Goal: Information Seeking & Learning: Find contact information

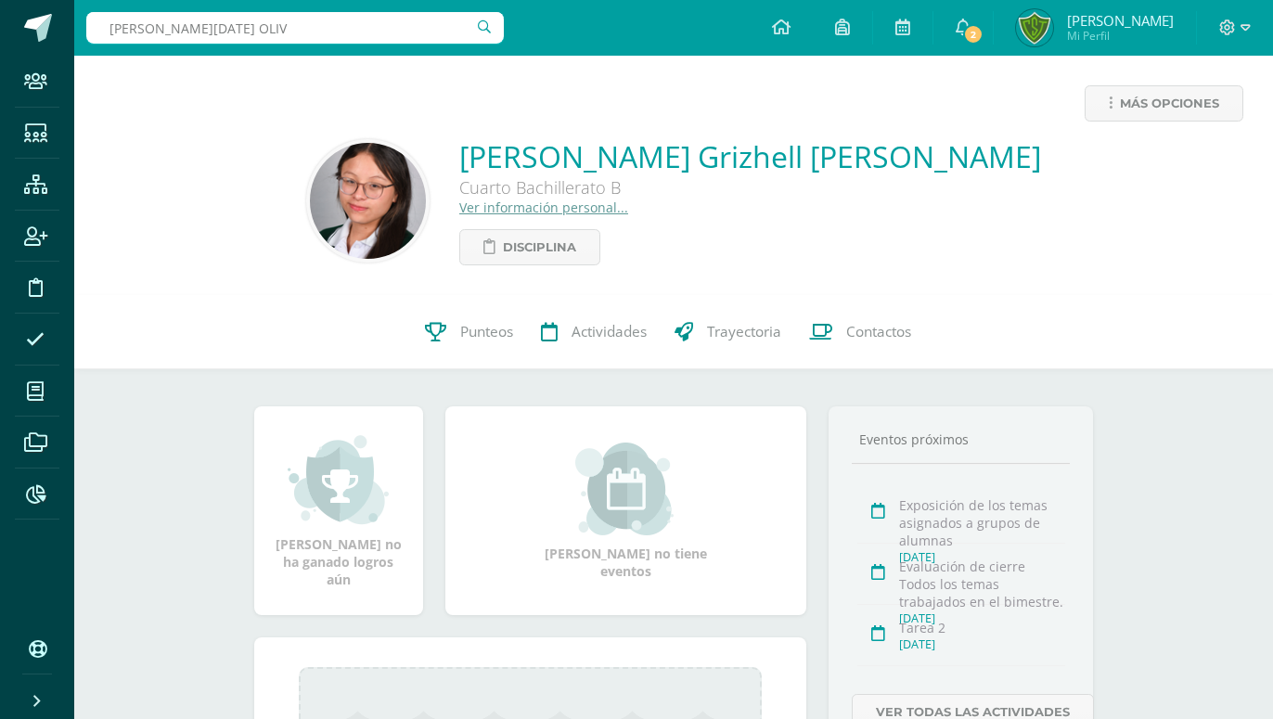
type input "Ana lUCIA OLIVA"
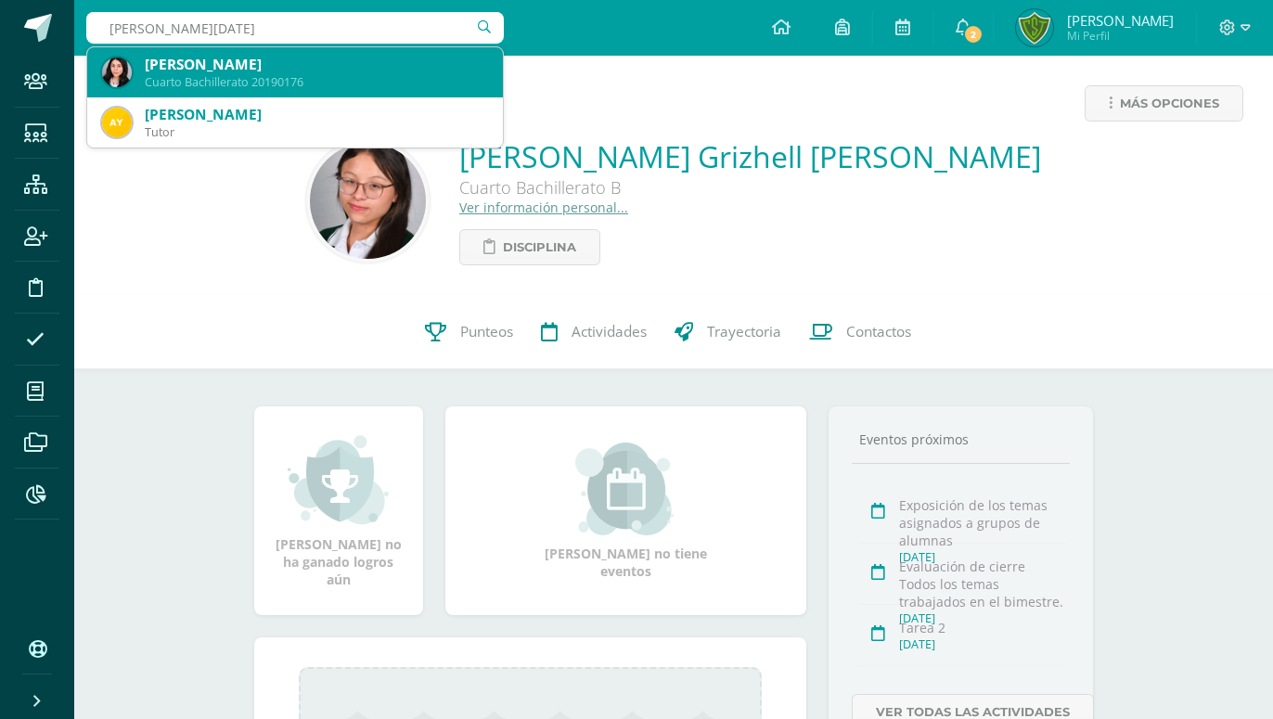
click at [160, 88] on div "Cuarto Bachillerato 20190176" at bounding box center [316, 82] width 343 height 16
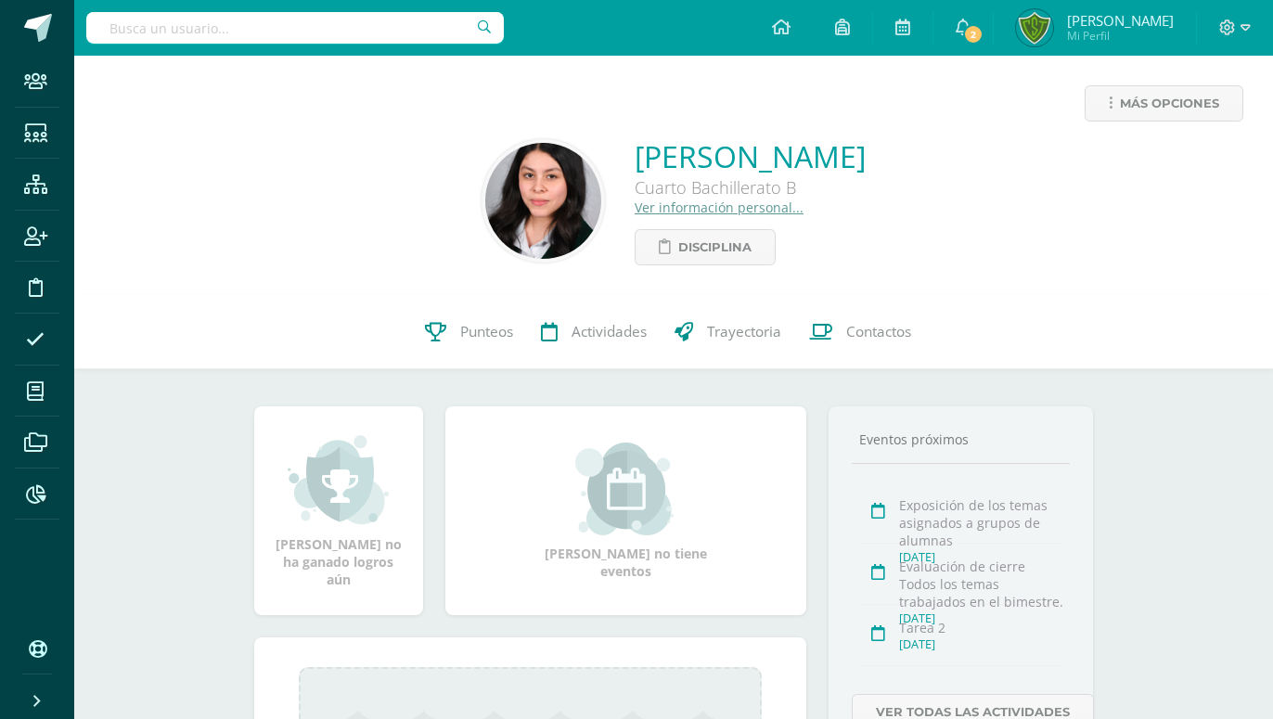
click at [686, 213] on link "Ver información personal..." at bounding box center [719, 208] width 169 height 18
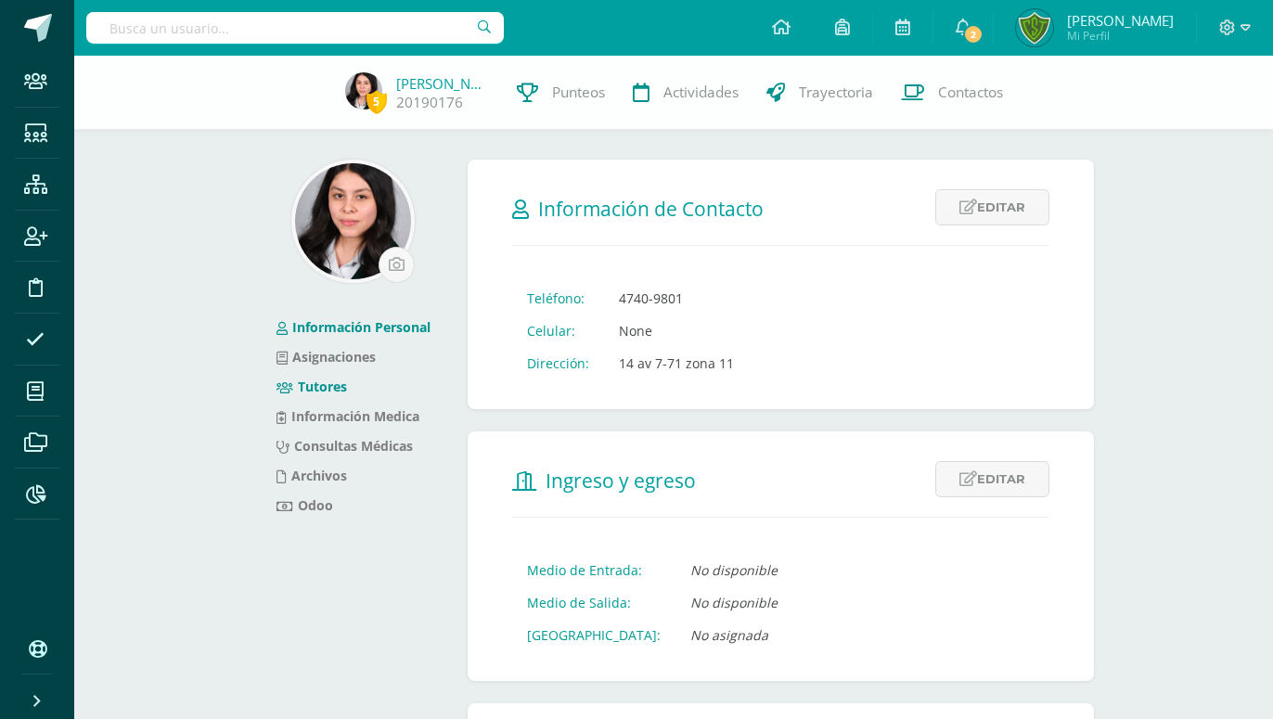
click at [305, 392] on link "Tutores" at bounding box center [312, 387] width 71 height 18
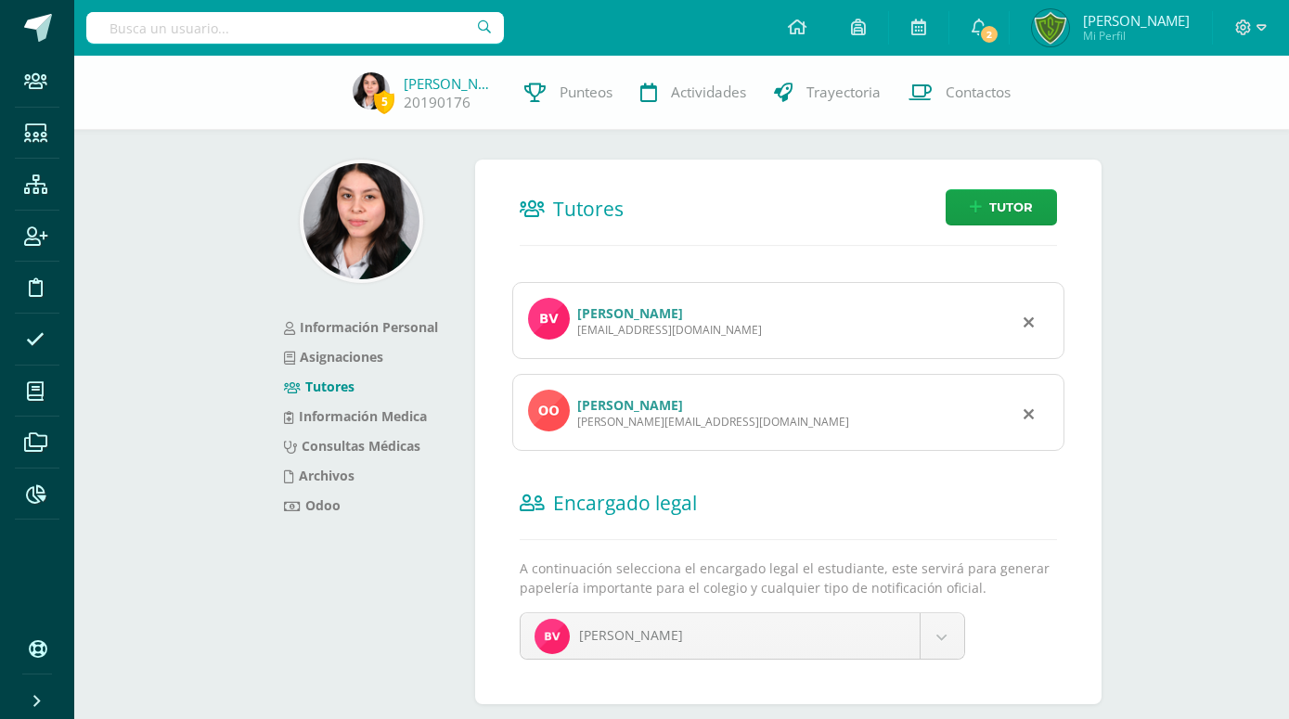
click at [617, 304] on link "[PERSON_NAME]" at bounding box center [630, 313] width 106 height 18
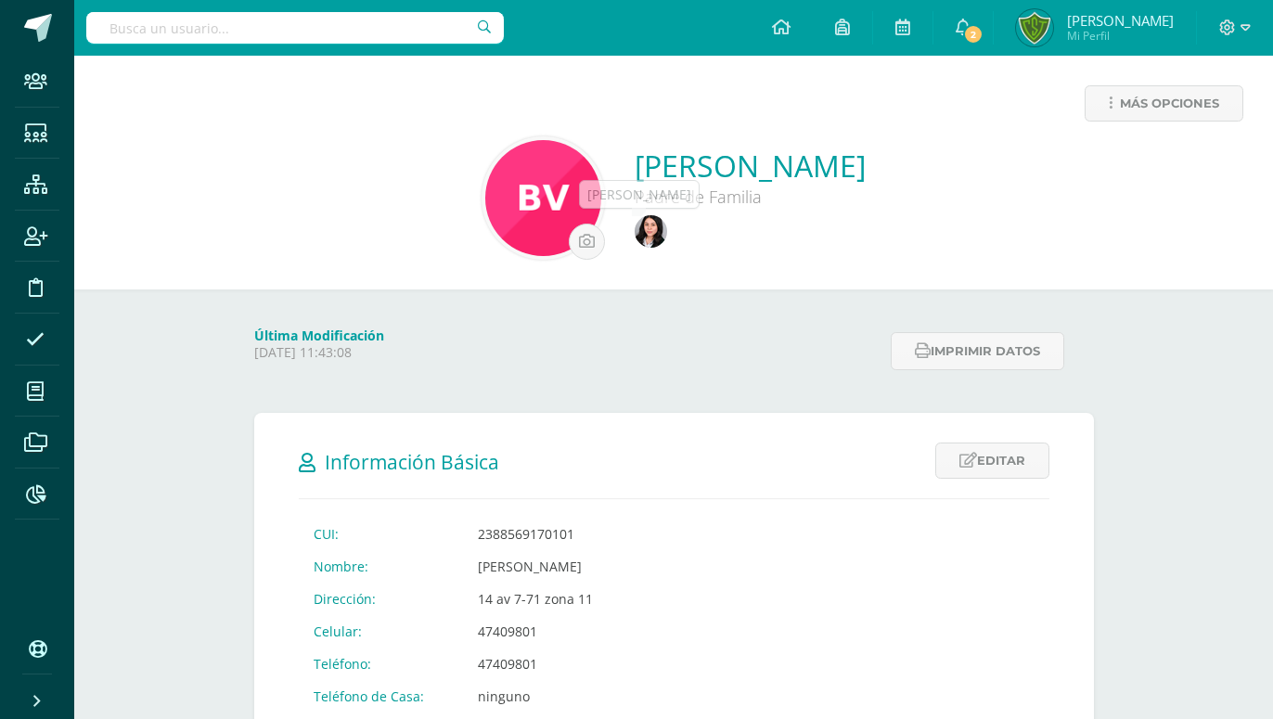
click at [660, 226] on img at bounding box center [651, 231] width 32 height 32
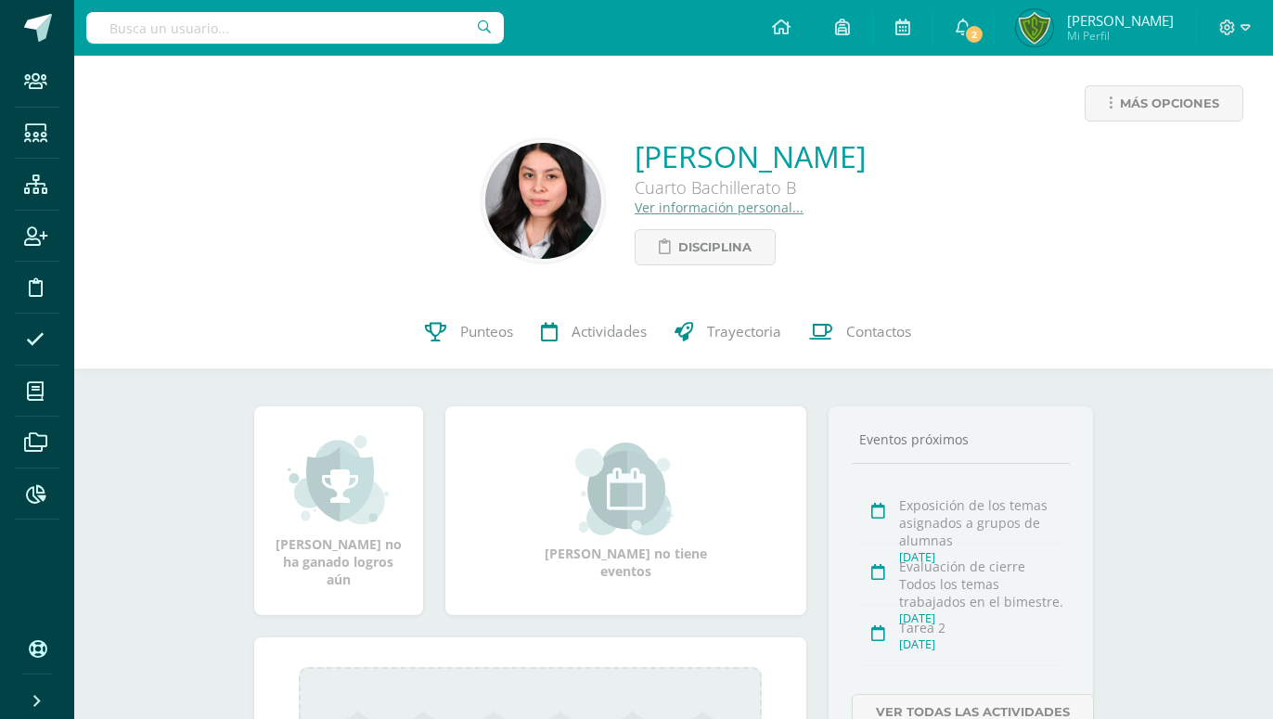
click at [635, 207] on link "Ver información personal..." at bounding box center [719, 208] width 169 height 18
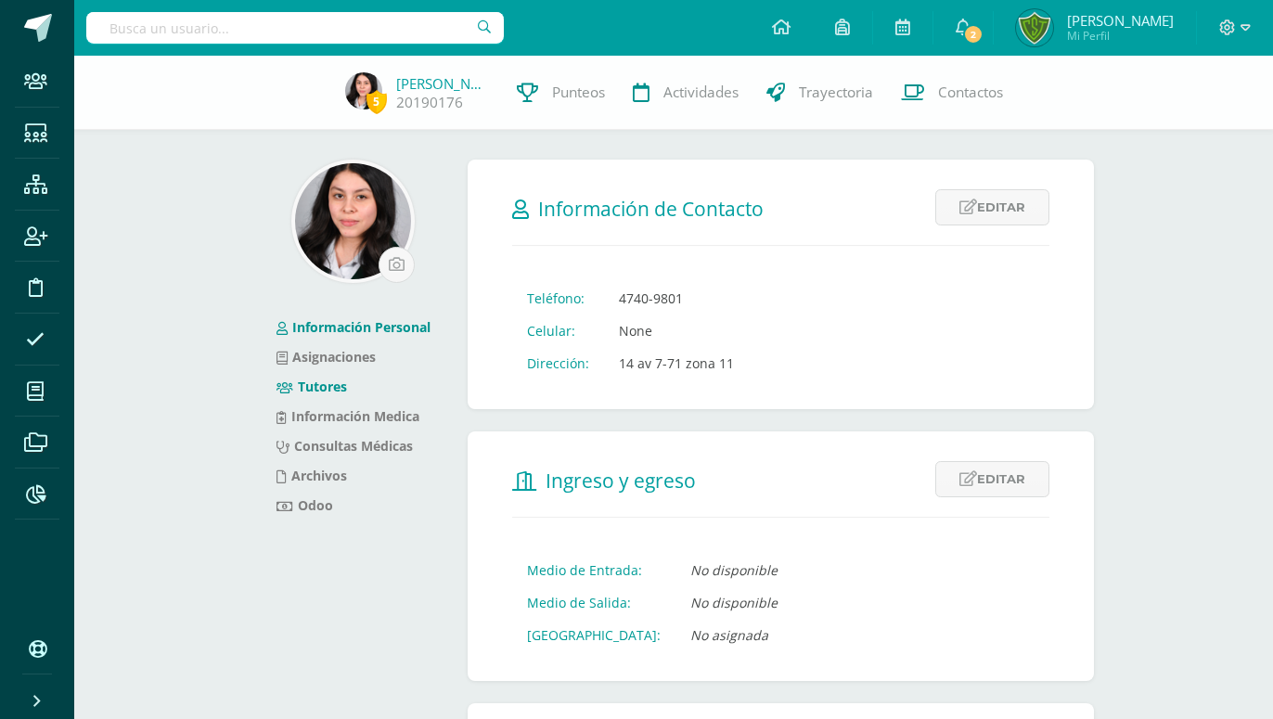
click at [301, 382] on link "Tutores" at bounding box center [312, 387] width 71 height 18
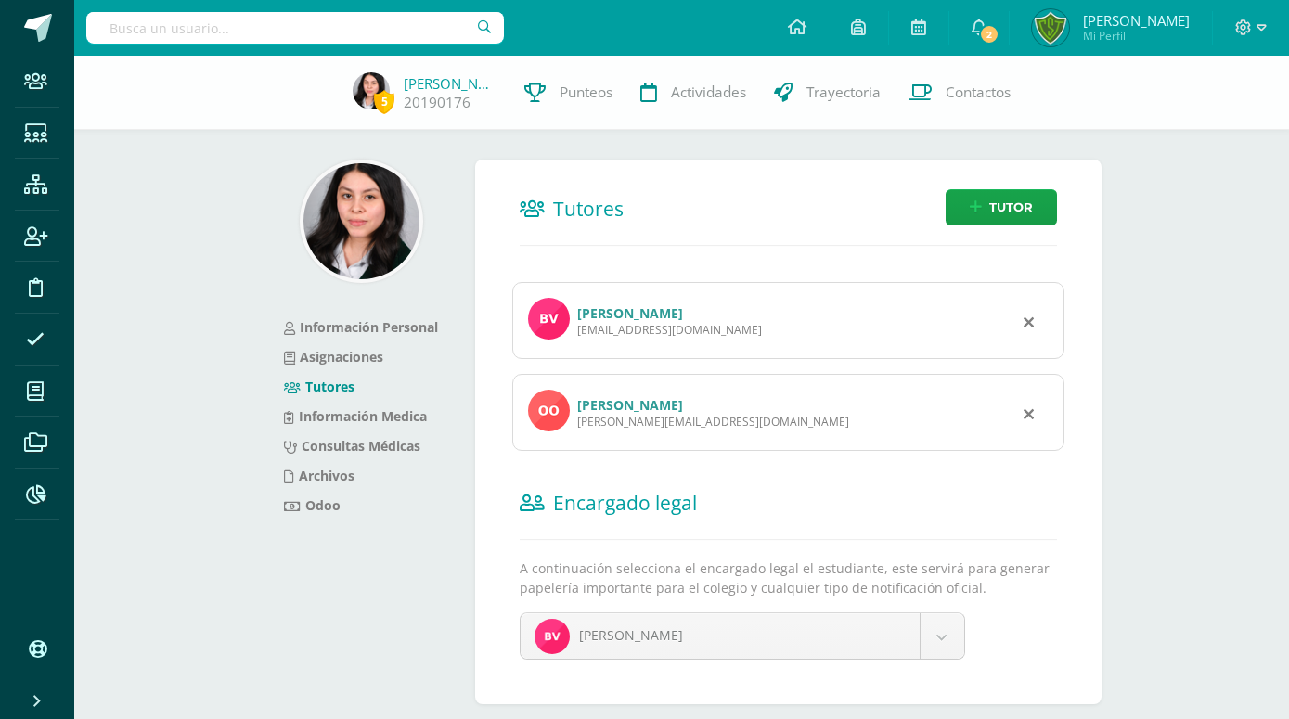
click at [608, 396] on link "[PERSON_NAME]" at bounding box center [630, 405] width 106 height 18
